Goal: Task Accomplishment & Management: Complete application form

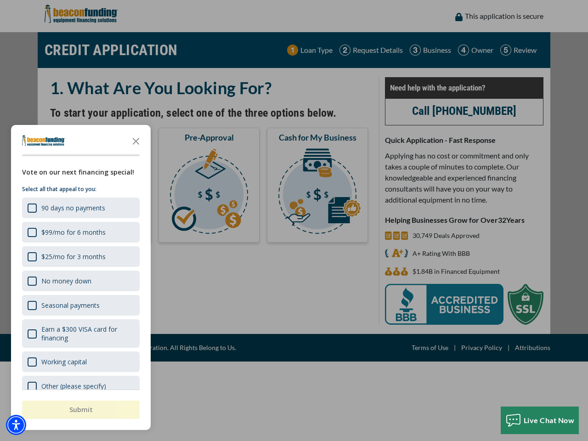
click at [294, 221] on div "button" at bounding box center [294, 220] width 588 height 441
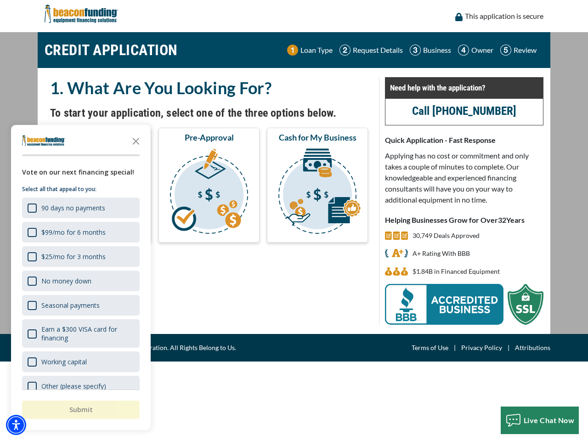
click at [16, 425] on img "Accessibility Menu" at bounding box center [16, 425] width 20 height 20
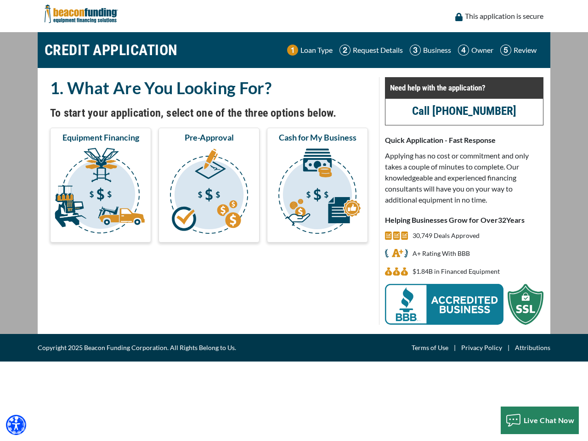
click at [294, 221] on body "Skip to main content Enable accessibility for low vision Open the accessibility…" at bounding box center [294, 220] width 588 height 441
click at [136, 141] on body "Skip to main content Enable accessibility for low vision Open the accessibility…" at bounding box center [294, 220] width 588 height 441
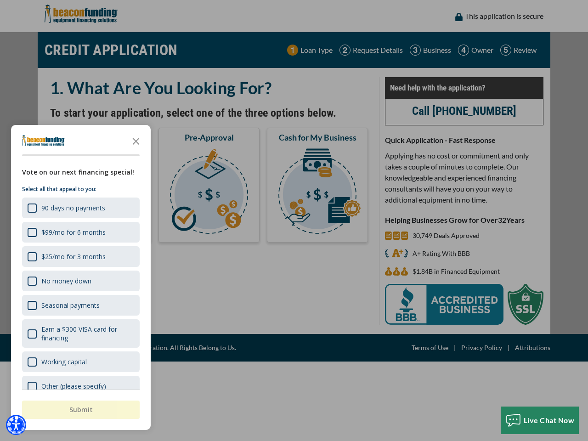
click at [80, 208] on body "Skip to main content Enable accessibility for low vision Open the accessibility…" at bounding box center [294, 220] width 588 height 441
click at [80, 232] on body "Skip to main content Enable accessibility for low vision Open the accessibility…" at bounding box center [294, 220] width 588 height 441
click at [80, 257] on body "Skip to main content Enable accessibility for low vision Open the accessibility…" at bounding box center [294, 220] width 588 height 441
click at [80, 281] on body "Skip to main content Enable accessibility for low vision Open the accessibility…" at bounding box center [294, 220] width 588 height 441
click at [80, 305] on body "Skip to main content Enable accessibility for low vision Open the accessibility…" at bounding box center [294, 220] width 588 height 441
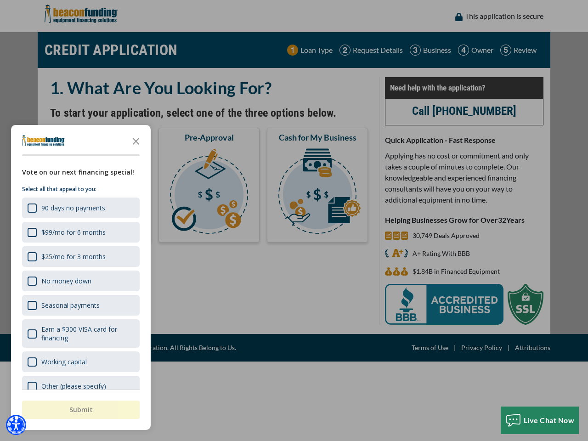
click at [80, 334] on body "Skip to main content Enable accessibility for low vision Open the accessibility…" at bounding box center [294, 220] width 588 height 441
